Goal: Information Seeking & Learning: Learn about a topic

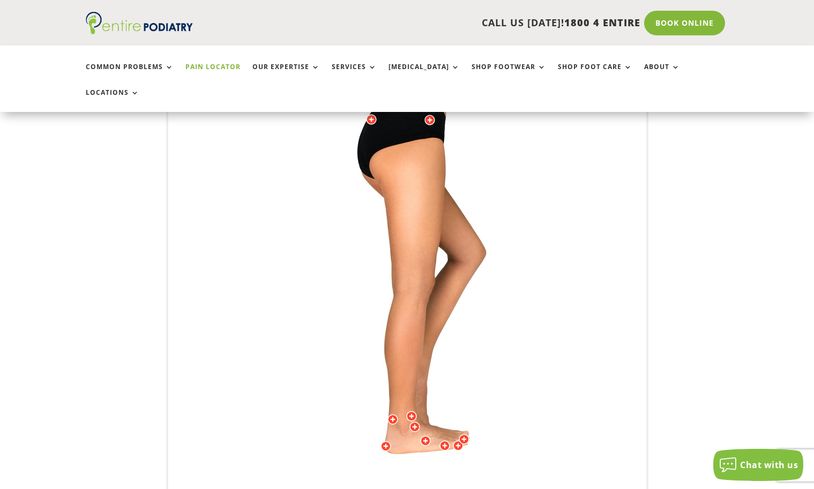
scroll to position [180, 0]
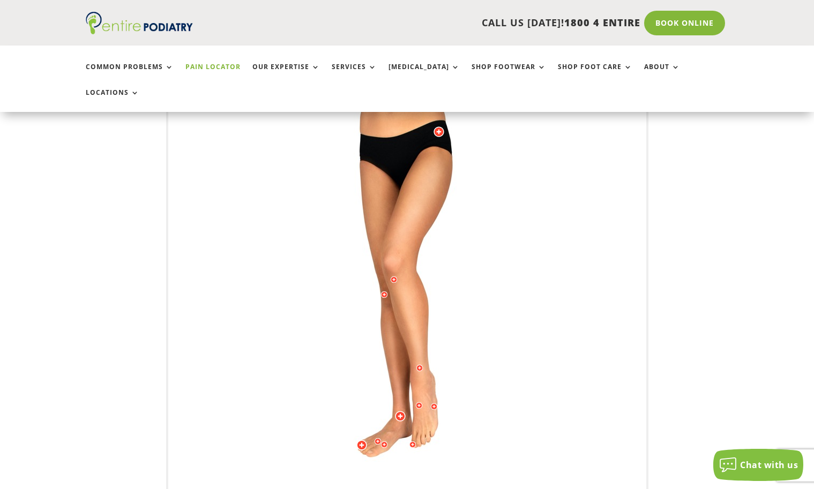
click at [434, 282] on img at bounding box center [407, 299] width 296 height 429
click at [413, 272] on img at bounding box center [407, 299] width 296 height 429
click at [396, 274] on div at bounding box center [394, 279] width 11 height 11
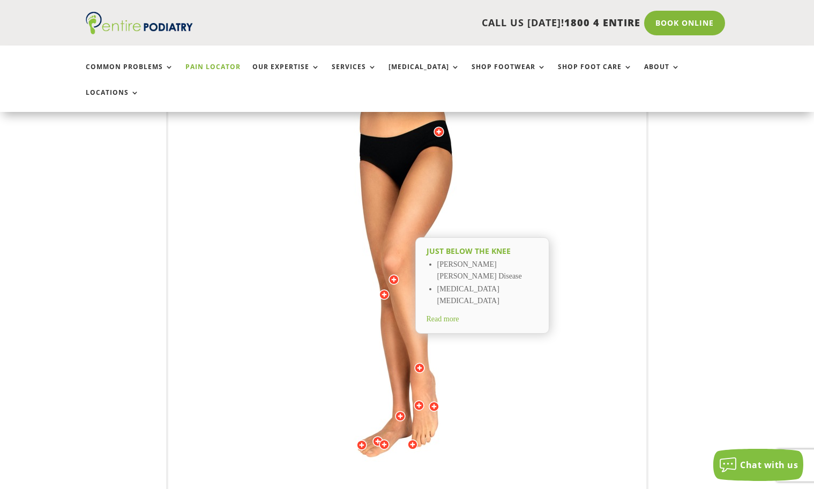
click at [449, 315] on span "Read more" at bounding box center [443, 319] width 33 height 8
click at [408, 300] on img at bounding box center [407, 299] width 296 height 429
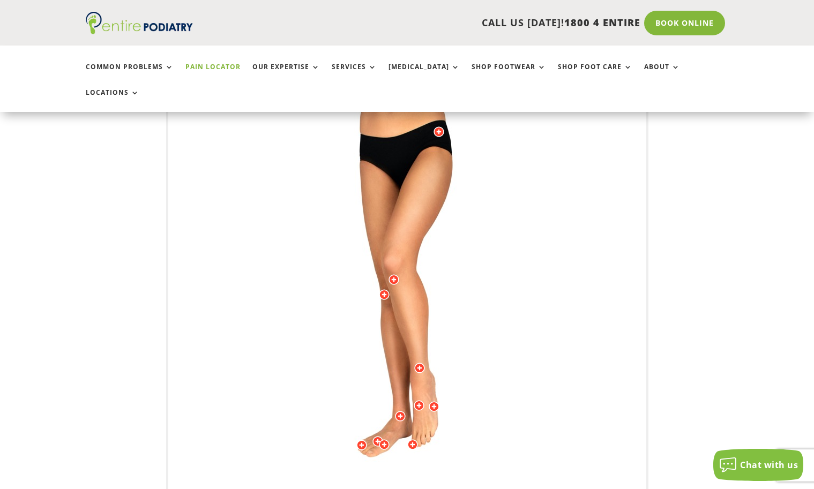
click at [496, 299] on img at bounding box center [407, 299] width 296 height 429
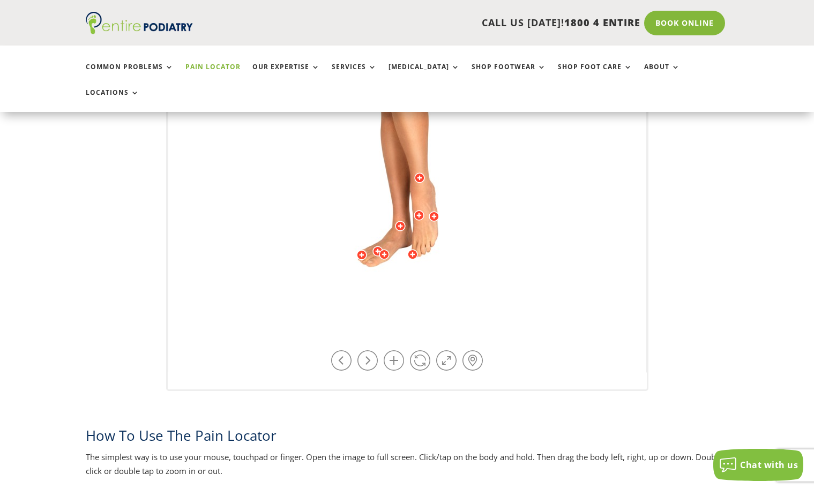
scroll to position [405, 0]
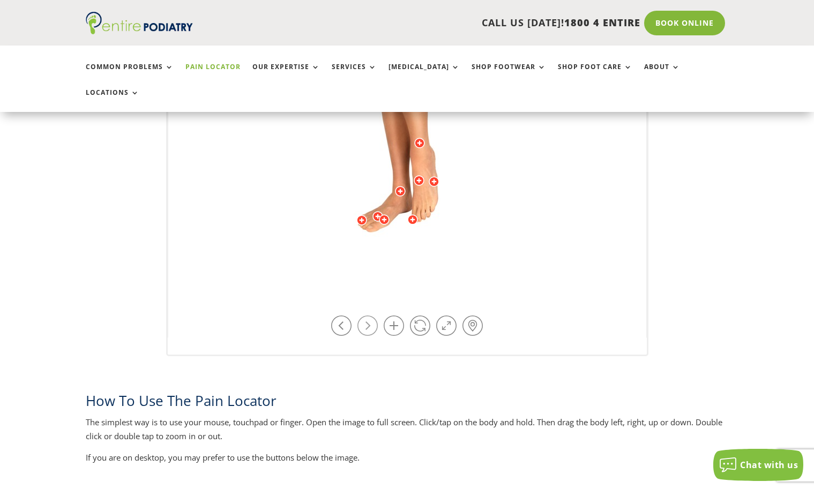
click at [376, 316] on link at bounding box center [368, 326] width 20 height 20
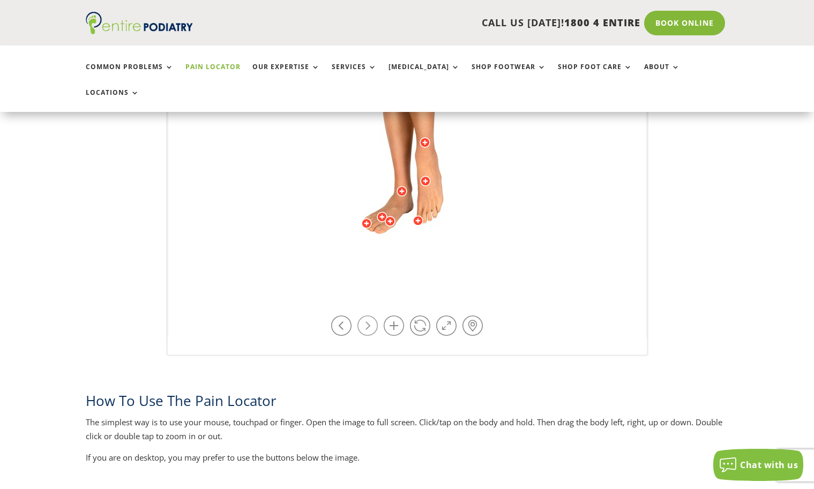
click at [376, 316] on link at bounding box center [368, 326] width 20 height 20
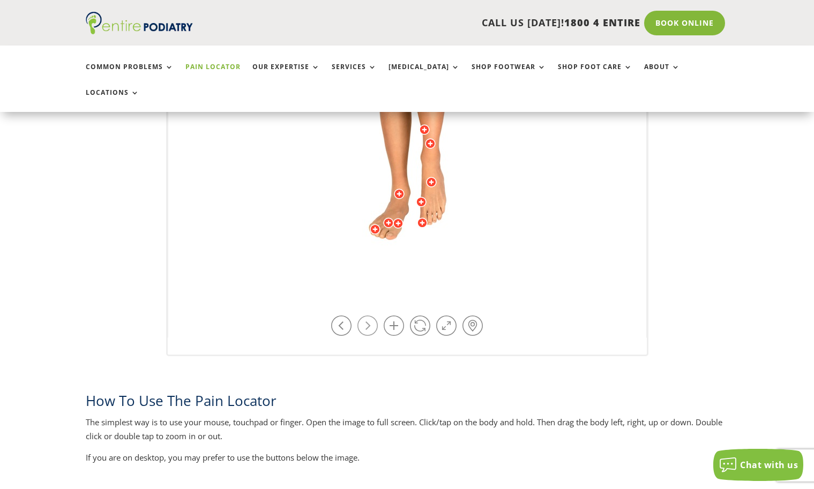
click at [373, 316] on link at bounding box center [368, 326] width 20 height 20
click at [341, 316] on link at bounding box center [341, 326] width 20 height 20
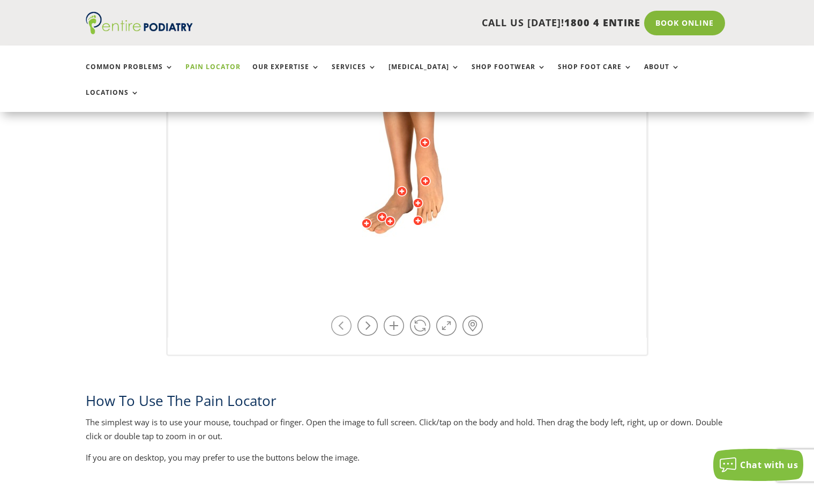
click at [342, 316] on link at bounding box center [341, 326] width 20 height 20
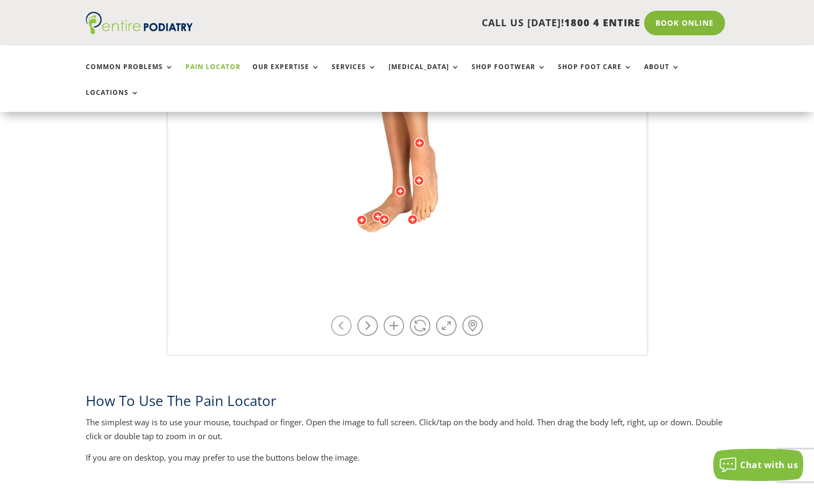
click at [342, 316] on link at bounding box center [341, 326] width 20 height 20
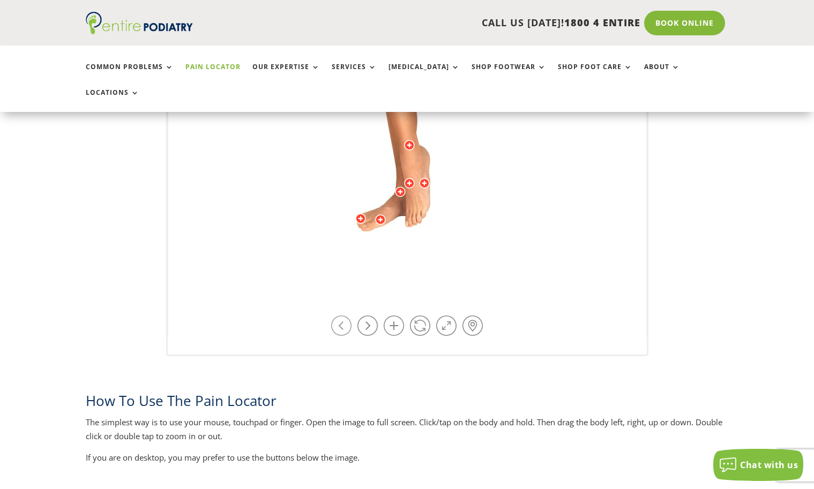
click at [342, 316] on link at bounding box center [341, 326] width 20 height 20
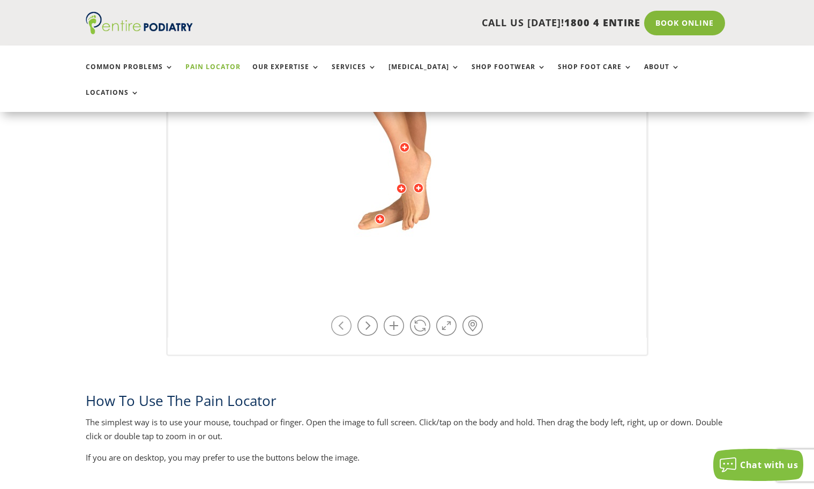
click at [342, 316] on link at bounding box center [341, 326] width 20 height 20
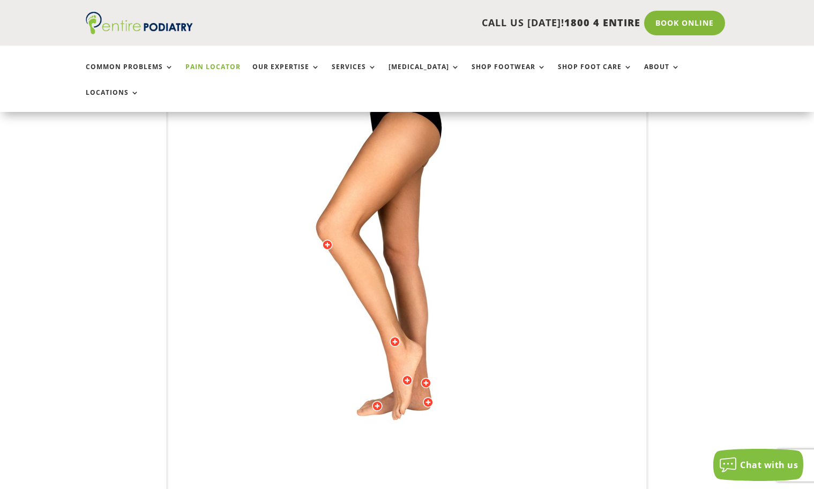
scroll to position [313, 0]
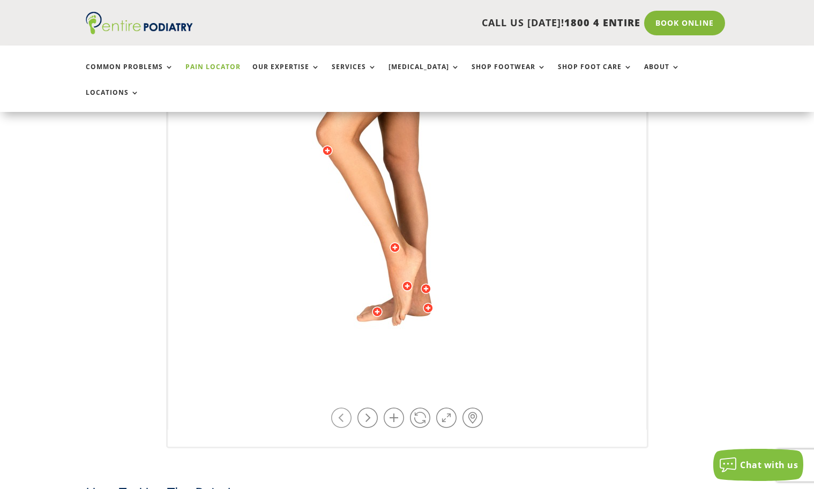
click at [337, 408] on link at bounding box center [341, 418] width 20 height 20
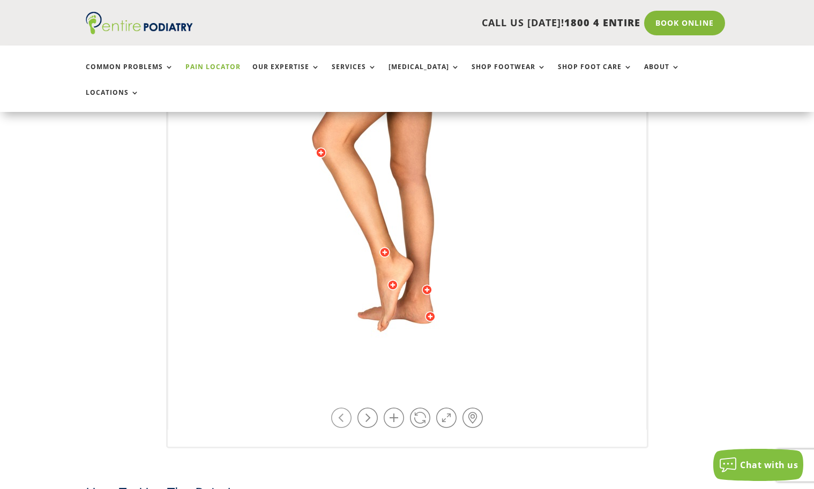
click at [337, 408] on link at bounding box center [341, 418] width 20 height 20
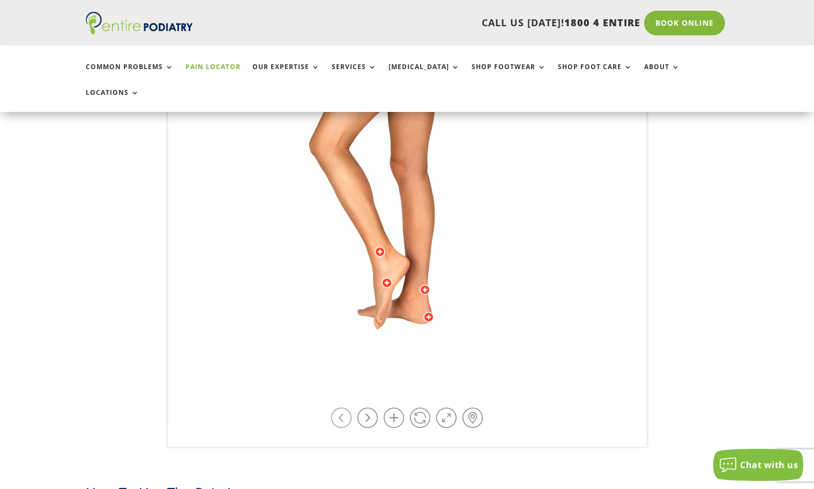
click at [337, 408] on link at bounding box center [341, 418] width 20 height 20
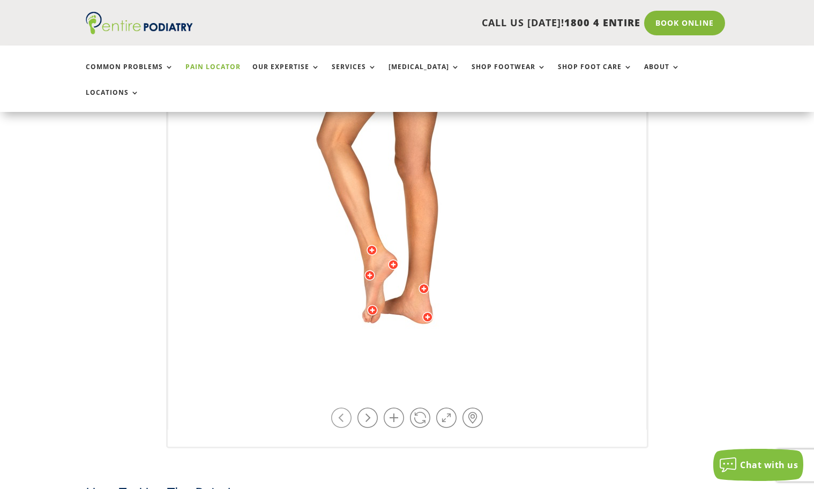
click at [337, 408] on link at bounding box center [341, 418] width 20 height 20
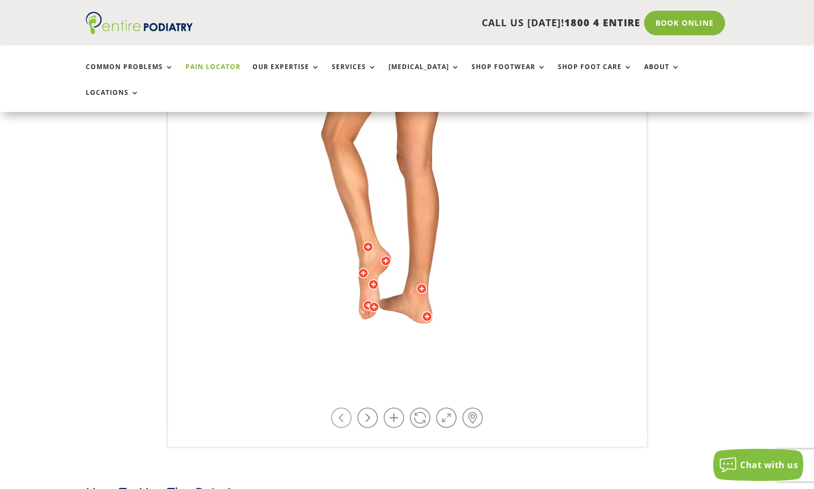
click at [337, 408] on link at bounding box center [341, 418] width 20 height 20
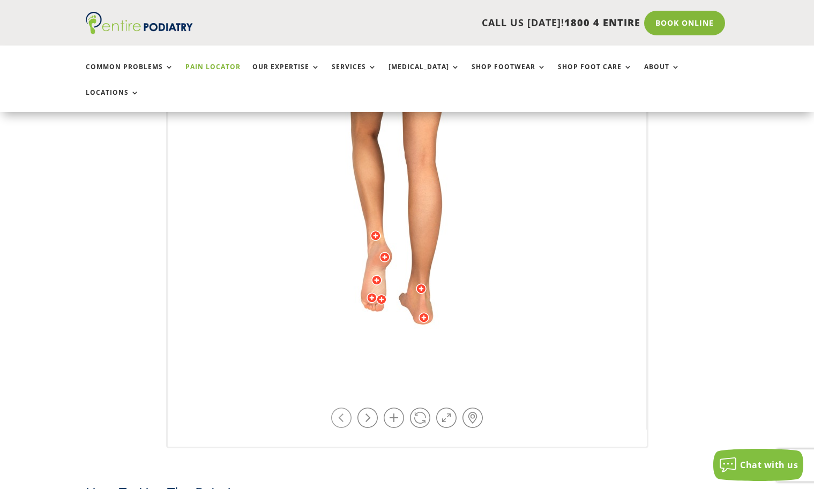
click at [337, 408] on link at bounding box center [341, 418] width 20 height 20
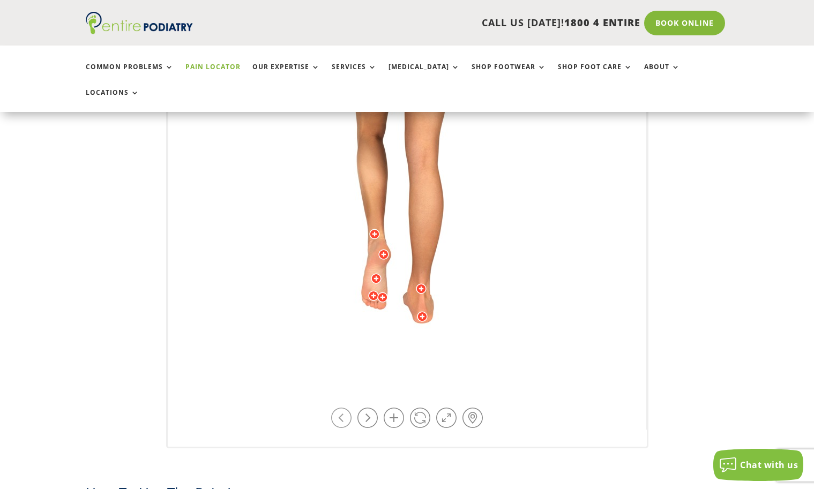
click at [337, 408] on link at bounding box center [341, 418] width 20 height 20
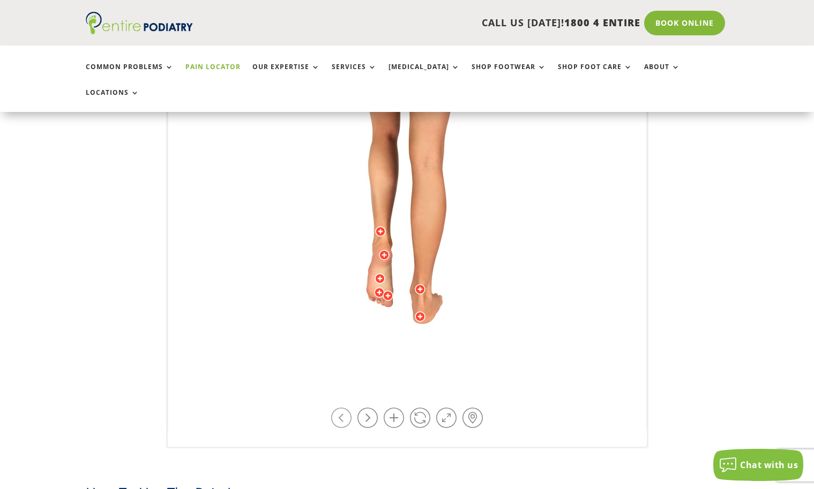
click at [337, 408] on link at bounding box center [341, 418] width 20 height 20
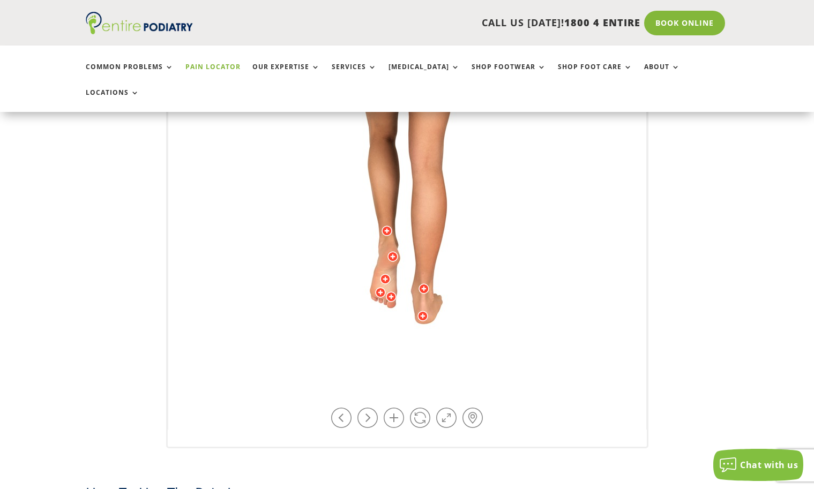
scroll to position [226, 0]
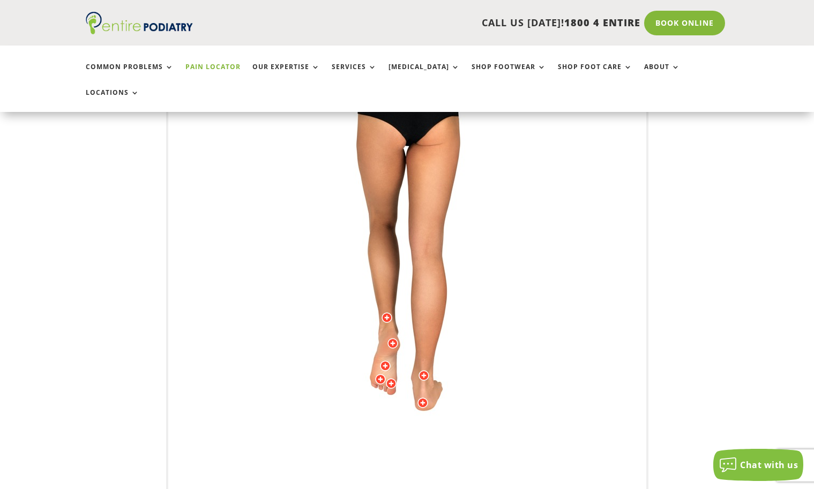
click at [382, 215] on img at bounding box center [407, 253] width 296 height 429
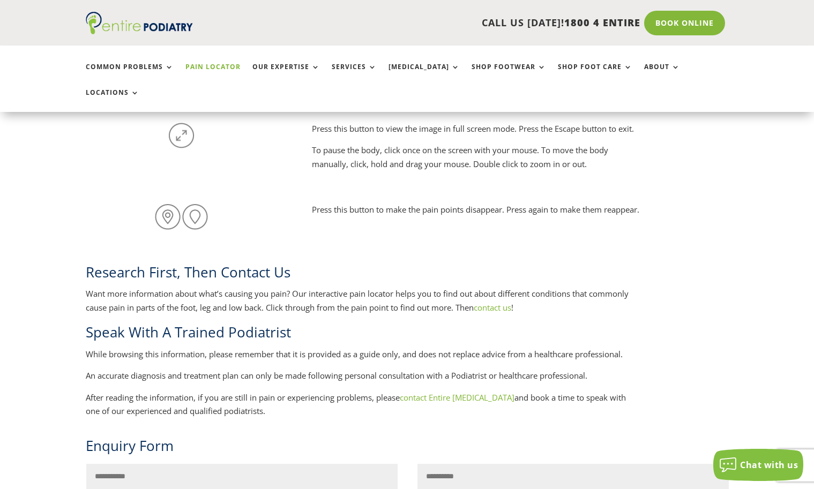
scroll to position [969, 0]
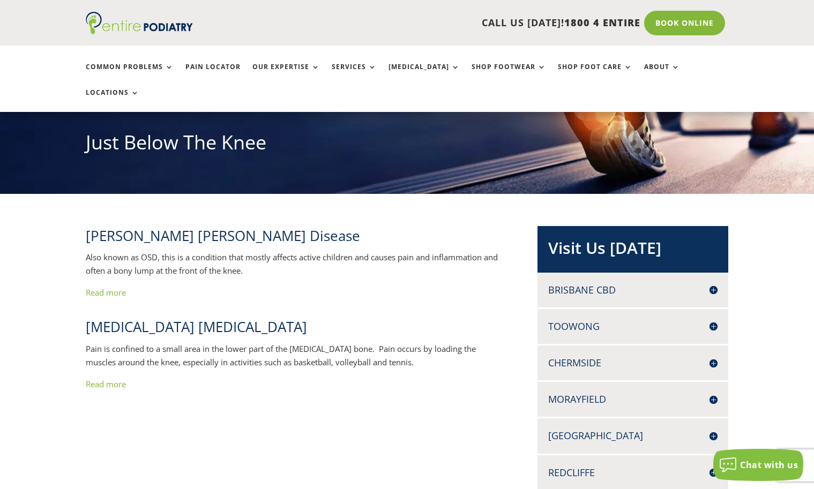
scroll to position [119, 0]
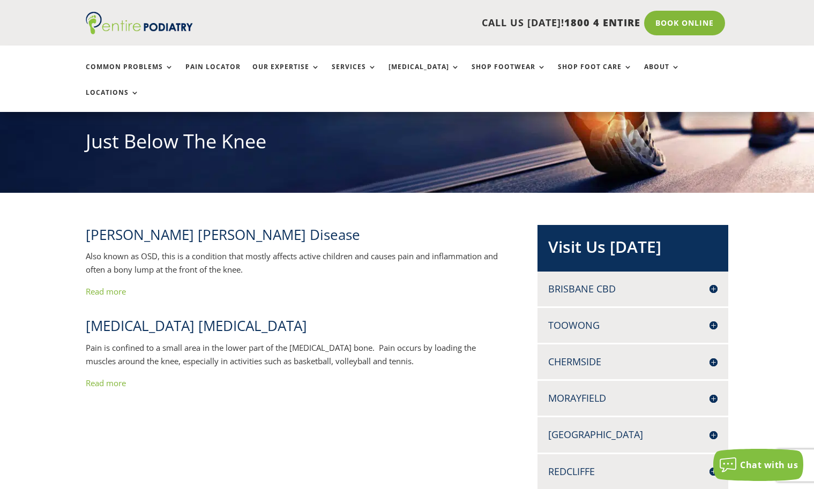
click at [117, 378] on link "Read more" at bounding box center [106, 383] width 40 height 11
